Goal: Transaction & Acquisition: Purchase product/service

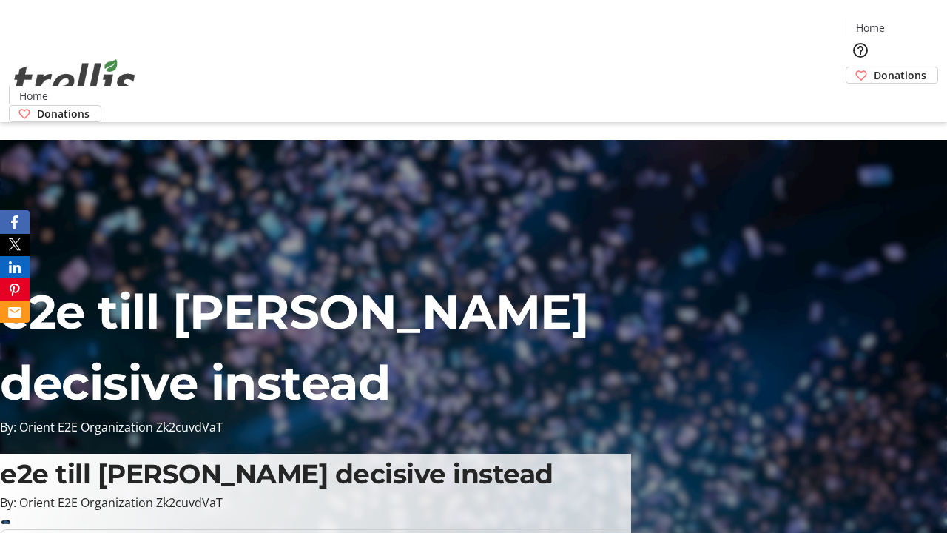
click at [874, 67] on span "Donations" at bounding box center [900, 75] width 53 height 16
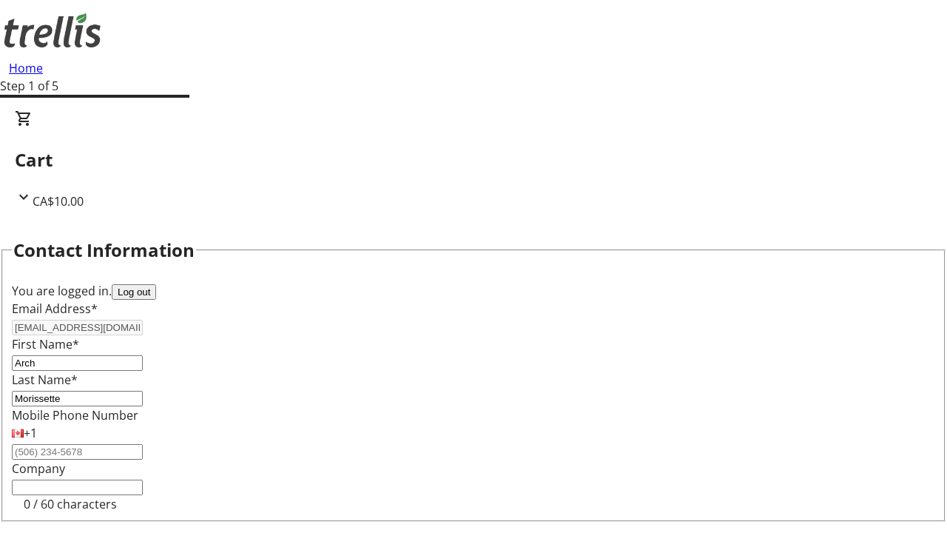
scroll to position [198, 0]
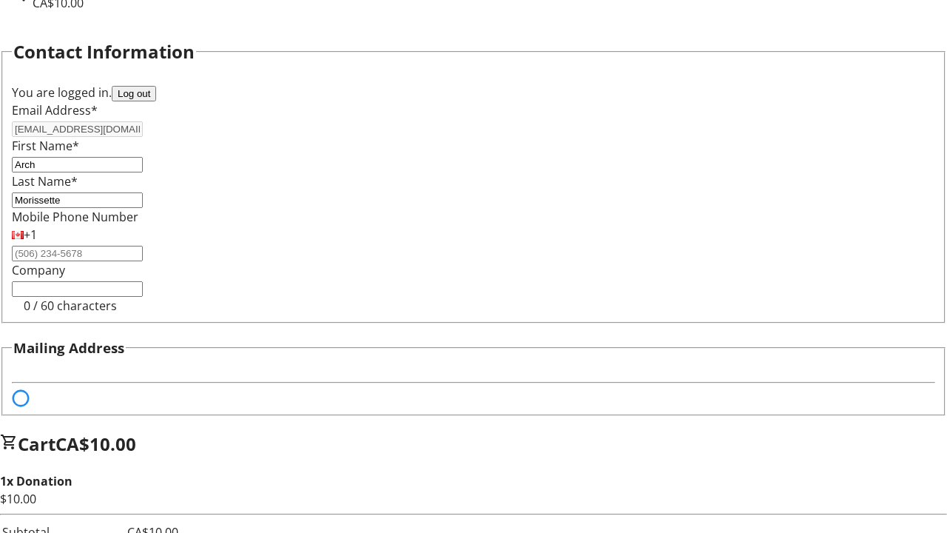
select select "BC"
select select "CA"
